Goal: Complete application form

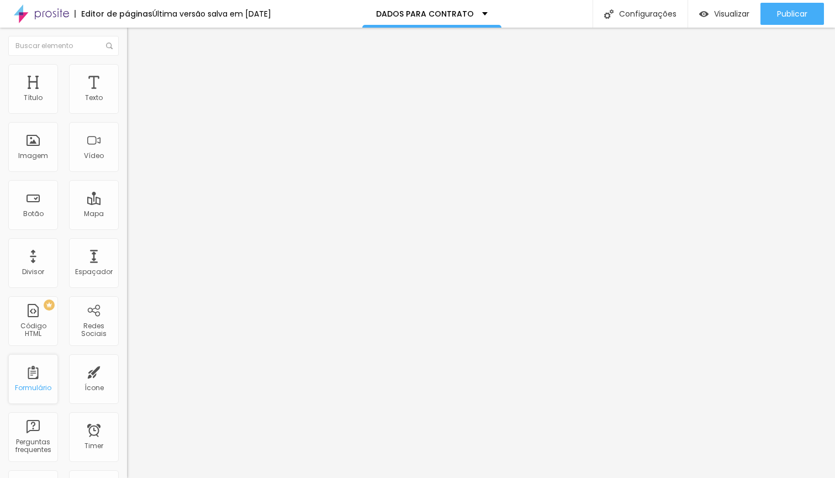
click at [38, 386] on div "Formulário" at bounding box center [33, 388] width 36 height 8
click at [43, 382] on div "Formulário" at bounding box center [33, 379] width 50 height 50
click at [36, 382] on div "Formulário" at bounding box center [33, 379] width 50 height 50
click at [28, 385] on div "Formulário" at bounding box center [33, 388] width 36 height 8
click at [45, 370] on div "Formulário" at bounding box center [33, 379] width 50 height 50
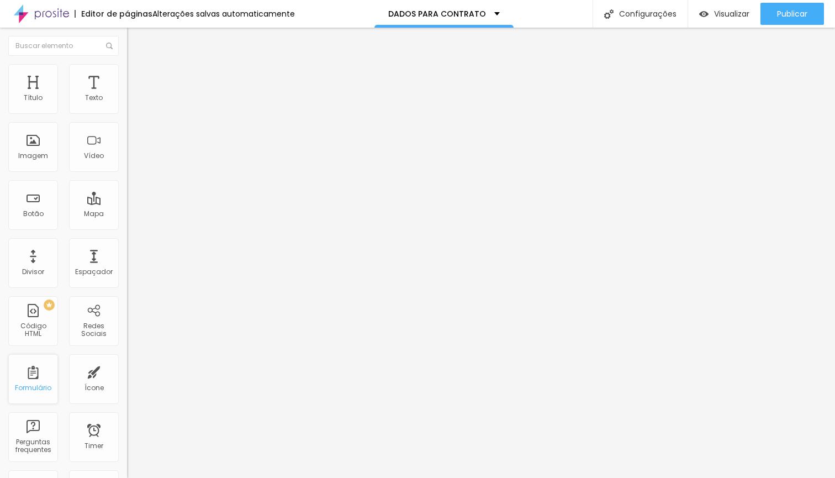
click at [38, 371] on div "Formulário" at bounding box center [33, 379] width 50 height 50
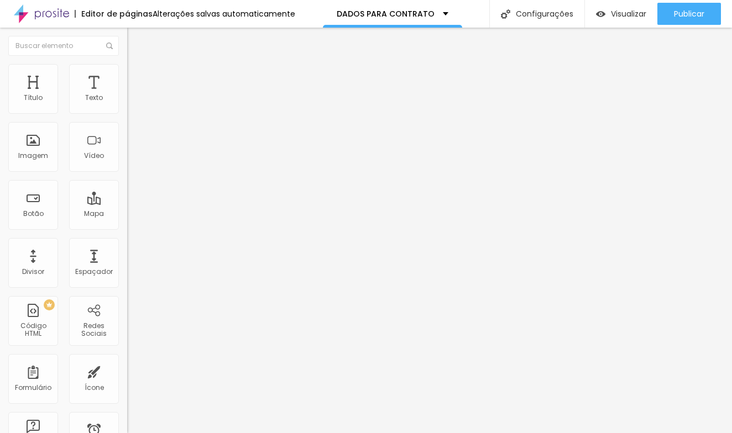
click at [134, 108] on div "CADASTRO DE CLIENTE" at bounding box center [190, 103] width 113 height 10
click at [127, 112] on img at bounding box center [130, 115] width 7 height 7
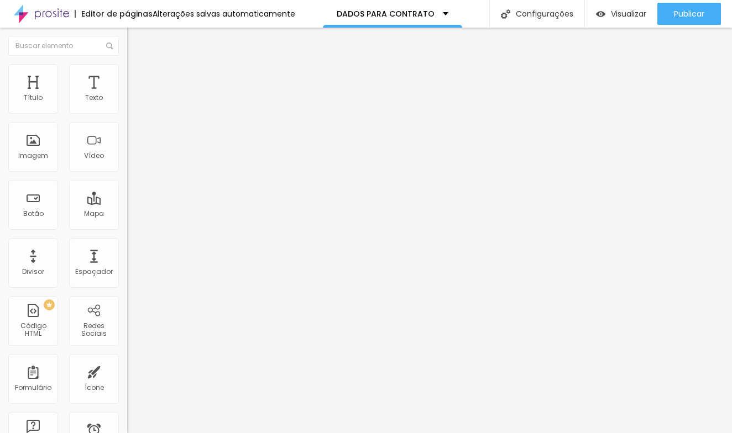
radio input "true"
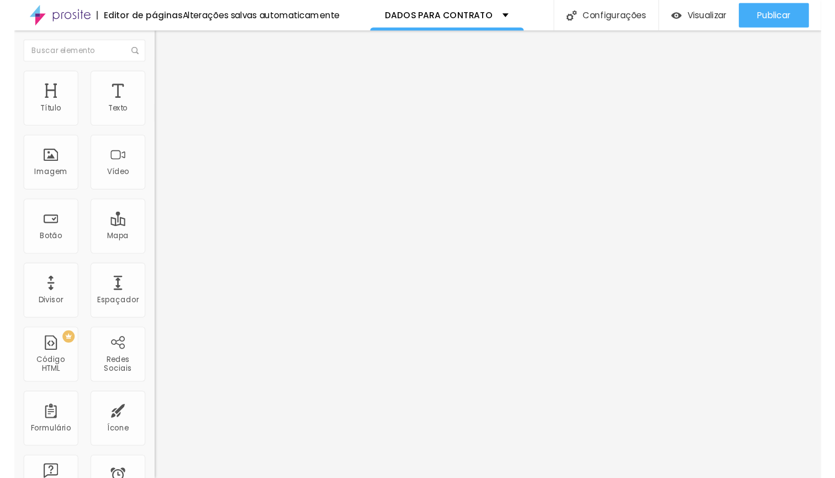
scroll to position [57, 0]
